Goal: Transaction & Acquisition: Purchase product/service

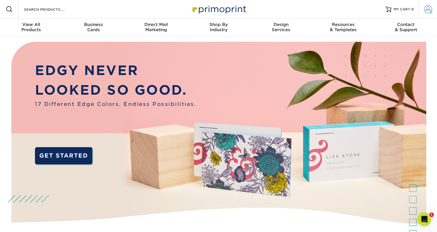
click at [428, 5] on span at bounding box center [428, 9] width 8 height 8
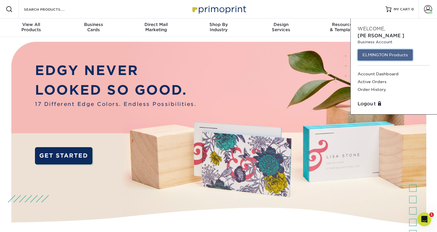
click at [390, 50] on link "ELMINGTON Products" at bounding box center [384, 54] width 55 height 11
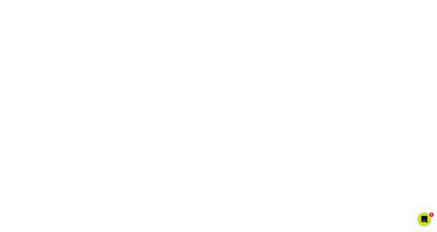
scroll to position [169, 0]
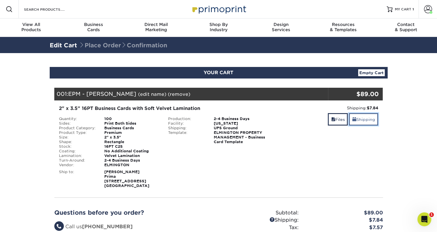
click at [372, 121] on link "Shipping" at bounding box center [363, 119] width 29 height 12
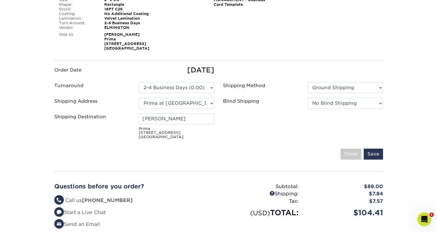
scroll to position [138, 0]
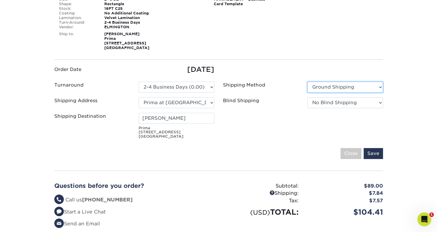
click at [340, 85] on select "Please Select Ground Shipping 3 Day Shipping Service 2 Day Air Shipping 2nd Day…" at bounding box center [345, 87] width 76 height 11
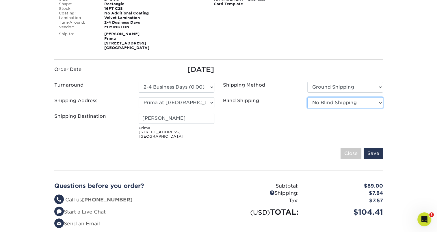
click at [324, 102] on select "No Blind Shipping Ivy Point Cinco Ranch 1104 Residence 12th & Wedgewood 780 Tow…" at bounding box center [345, 102] width 76 height 11
select select "279590"
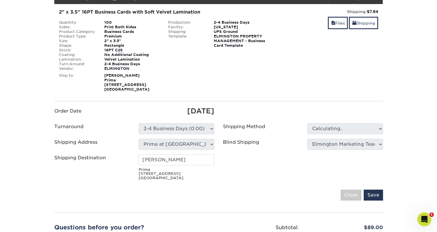
scroll to position [100, 0]
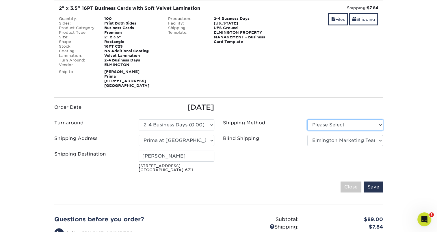
click at [341, 122] on select "Please Select Ground Shipping (+$7.84) 3 Day Shipping Service (+$15.36)" at bounding box center [345, 125] width 76 height 11
select select "03"
click at [307, 120] on select "Please Select Ground Shipping (+$7.84) 3 Day Shipping Service (+$15.36)" at bounding box center [345, 125] width 76 height 11
click at [369, 188] on input "Save" at bounding box center [372, 187] width 19 height 11
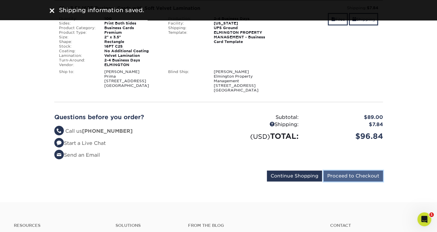
click at [370, 174] on input "Proceed to Checkout" at bounding box center [352, 176] width 59 height 11
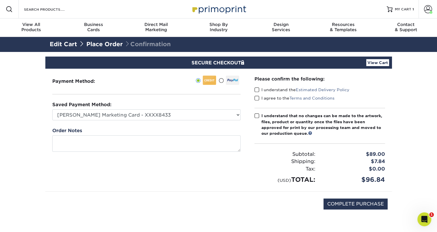
click at [259, 87] on label "I understand the Estimated Delivery Policy" at bounding box center [301, 90] width 95 height 6
click at [0, 0] on input "I understand the Estimated Delivery Policy" at bounding box center [0, 0] width 0 height 0
click at [256, 99] on span at bounding box center [256, 98] width 5 height 5
click at [0, 0] on input "I agree to the Terms and Conditions" at bounding box center [0, 0] width 0 height 0
click at [258, 115] on span at bounding box center [256, 115] width 5 height 5
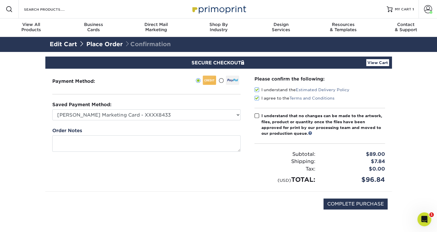
click at [0, 0] on input "I understand that no changes can be made to the artwork, files, product or quan…" at bounding box center [0, 0] width 0 height 0
click at [357, 201] on input "COMPLETE PURCHASE" at bounding box center [355, 204] width 64 height 11
type input "PROCESSING, PLEASE WAIT..."
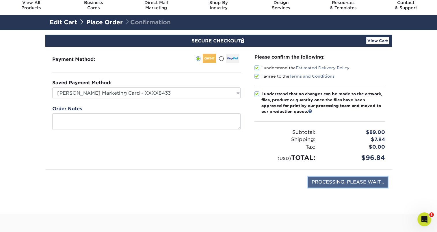
scroll to position [23, 0]
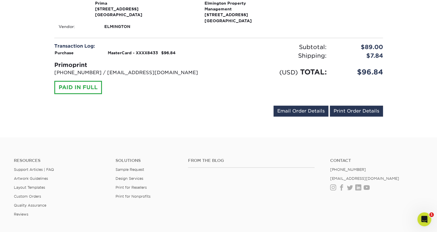
scroll to position [238, 0]
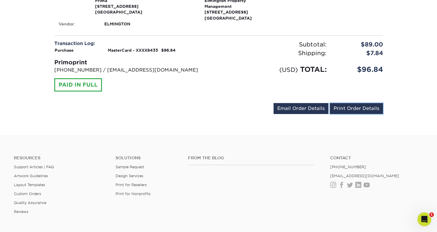
click at [351, 109] on link "Print Order Details" at bounding box center [356, 108] width 53 height 11
click at [220, 109] on div "[EMAIL_ADDRESS][DOMAIN_NAME] Send Email Order Details Print Order Details" at bounding box center [218, 109] width 329 height 13
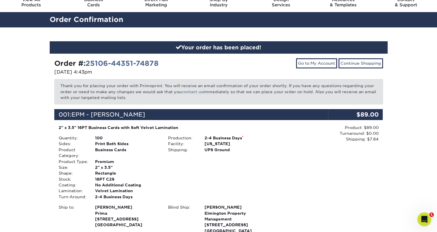
scroll to position [10, 0]
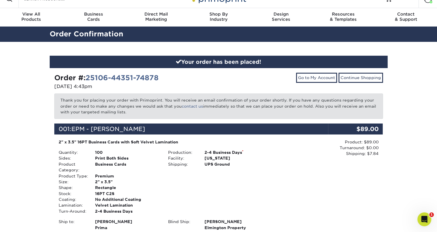
click at [286, 202] on div "Product: $89.00 Turnaround: $0.00 Shipping: $7.84 Discount: - $0.00" at bounding box center [327, 197] width 109 height 116
